Goal: Task Accomplishment & Management: Use online tool/utility

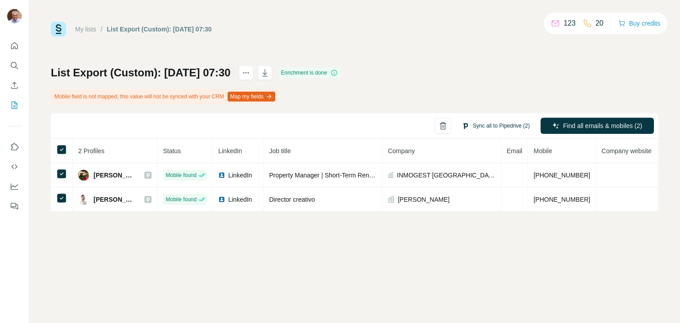
click at [499, 126] on button "Sync all to Pipedrive (2)" at bounding box center [495, 125] width 80 height 13
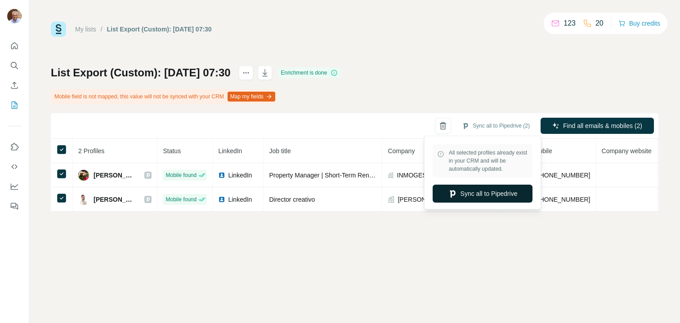
click at [475, 197] on button "Sync all to Pipedrive" at bounding box center [482, 194] width 100 height 18
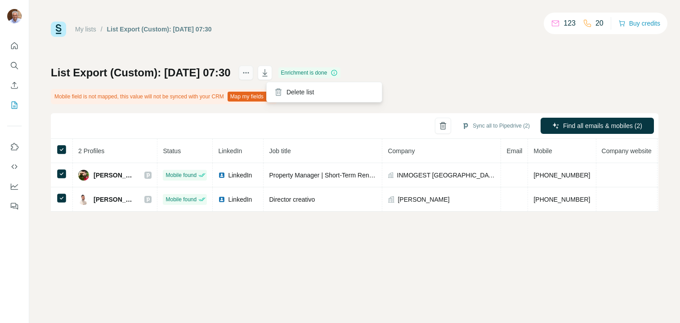
click at [250, 71] on icon "actions" at bounding box center [245, 72] width 9 height 9
click at [296, 31] on div "My lists / List Export (Custom): 05/09/2025 07:30 123 20 Buy credits" at bounding box center [354, 29] width 607 height 15
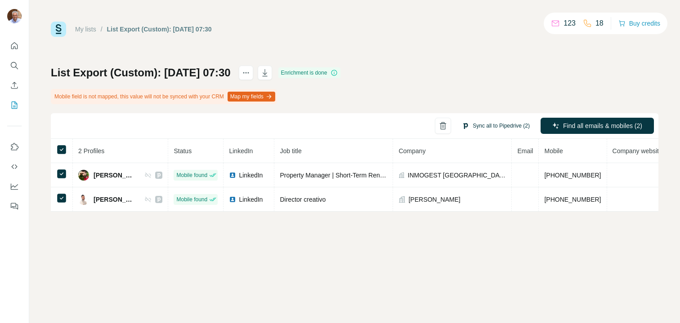
click at [478, 125] on button "Sync all to Pipedrive (2)" at bounding box center [495, 125] width 80 height 13
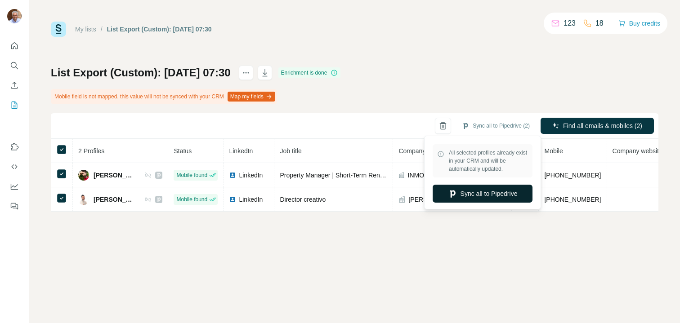
click at [468, 195] on button "Sync all to Pipedrive" at bounding box center [482, 194] width 100 height 18
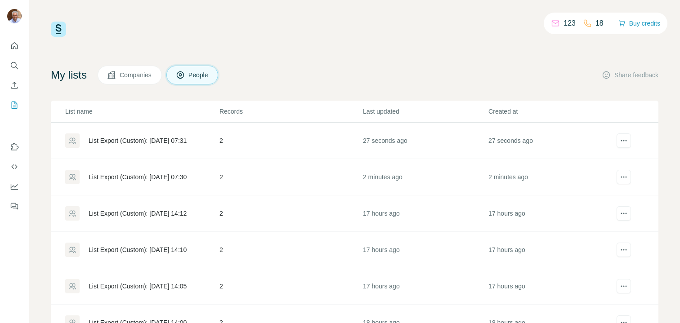
click at [236, 40] on div "123 18 Buy credits My lists Companies People Share feedback List name Records L…" at bounding box center [354, 183] width 607 height 322
